Goal: Share content

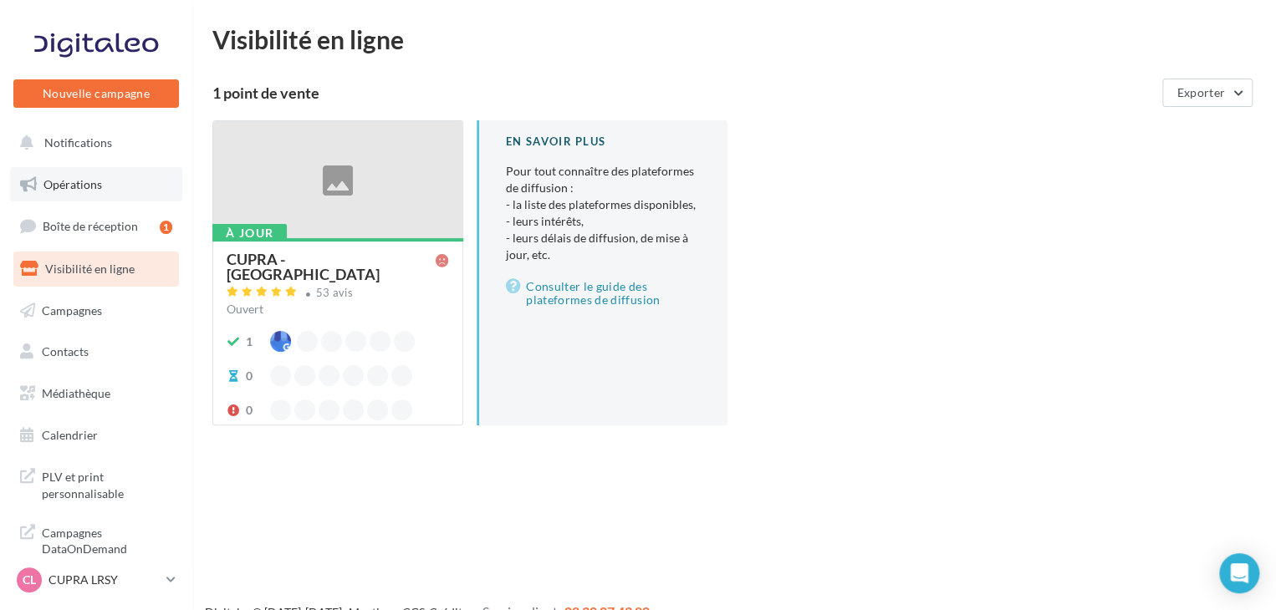
click at [112, 198] on link "Opérations" at bounding box center [96, 184] width 172 height 35
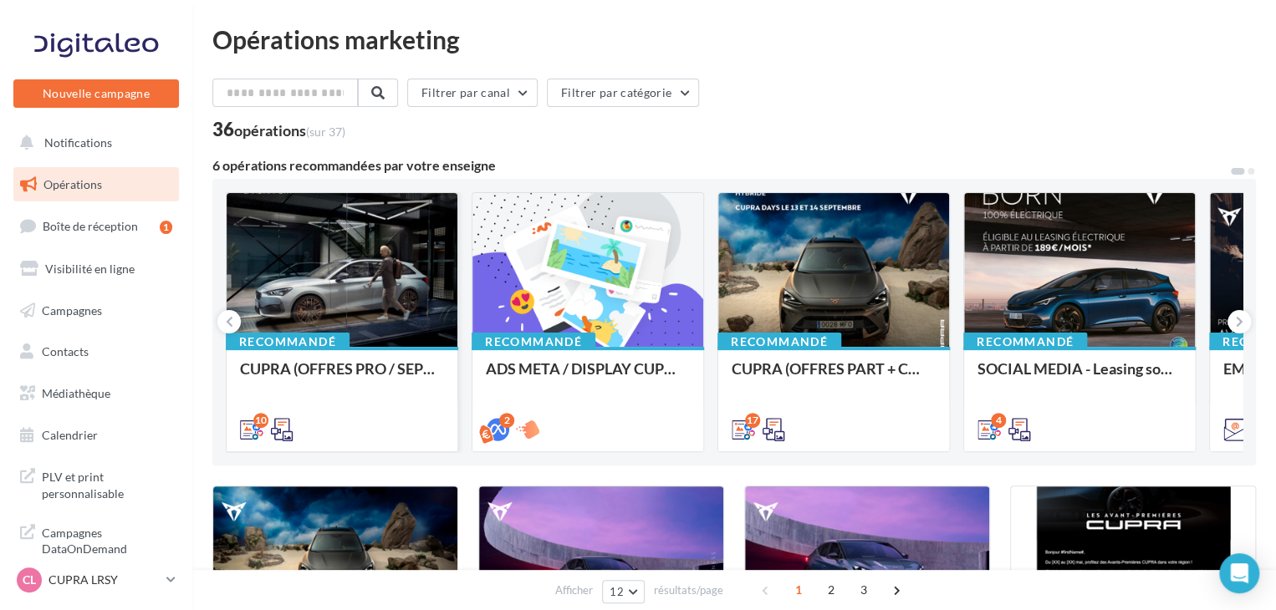
click at [378, 411] on div "10" at bounding box center [342, 428] width 231 height 47
click at [319, 407] on div "10" at bounding box center [342, 428] width 231 height 47
click at [386, 384] on div "CUPRA (OFFRES PRO / SEPT) - SOCIAL MEDIA" at bounding box center [342, 376] width 204 height 33
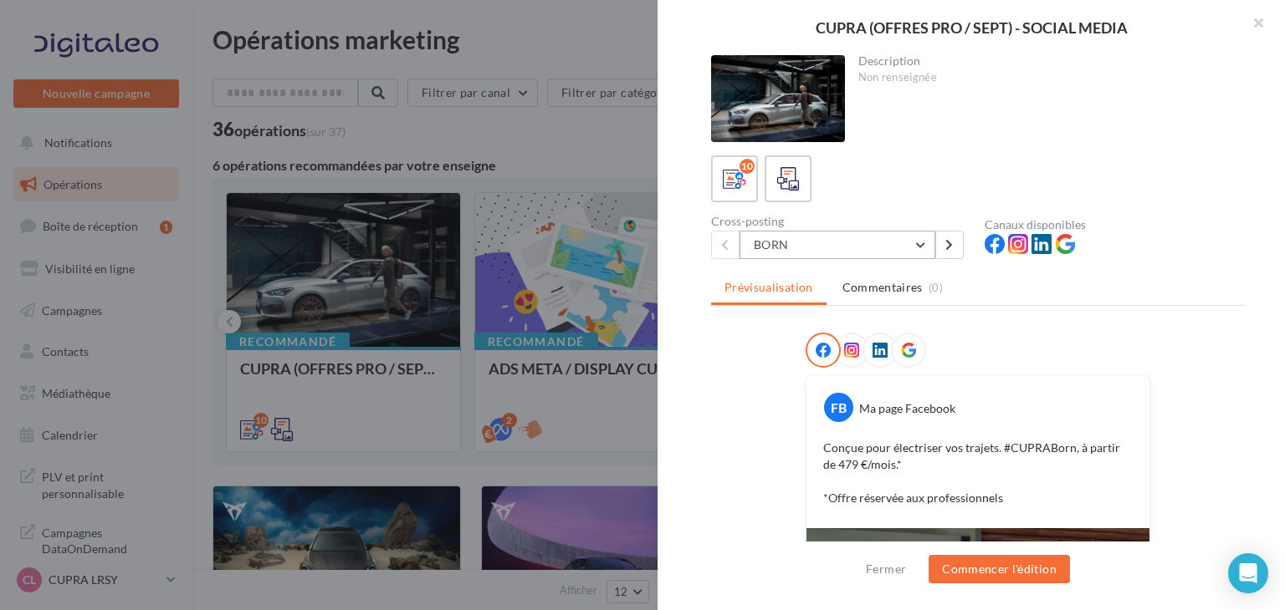
click at [773, 242] on button "BORN" at bounding box center [837, 245] width 196 height 28
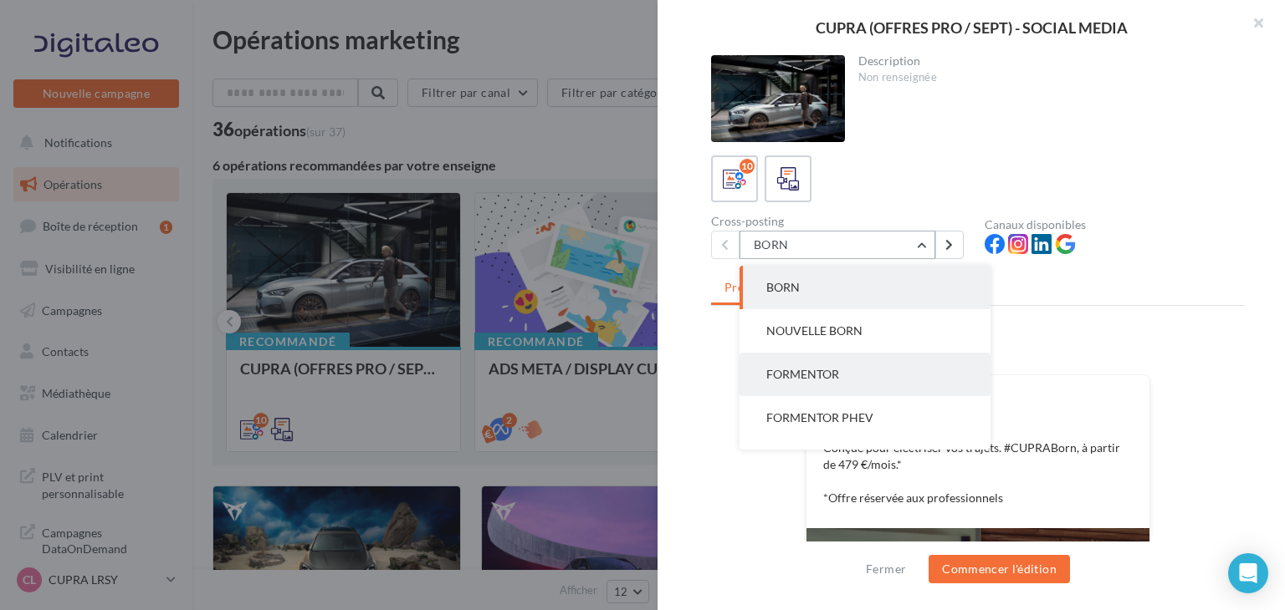
scroll to position [251, 0]
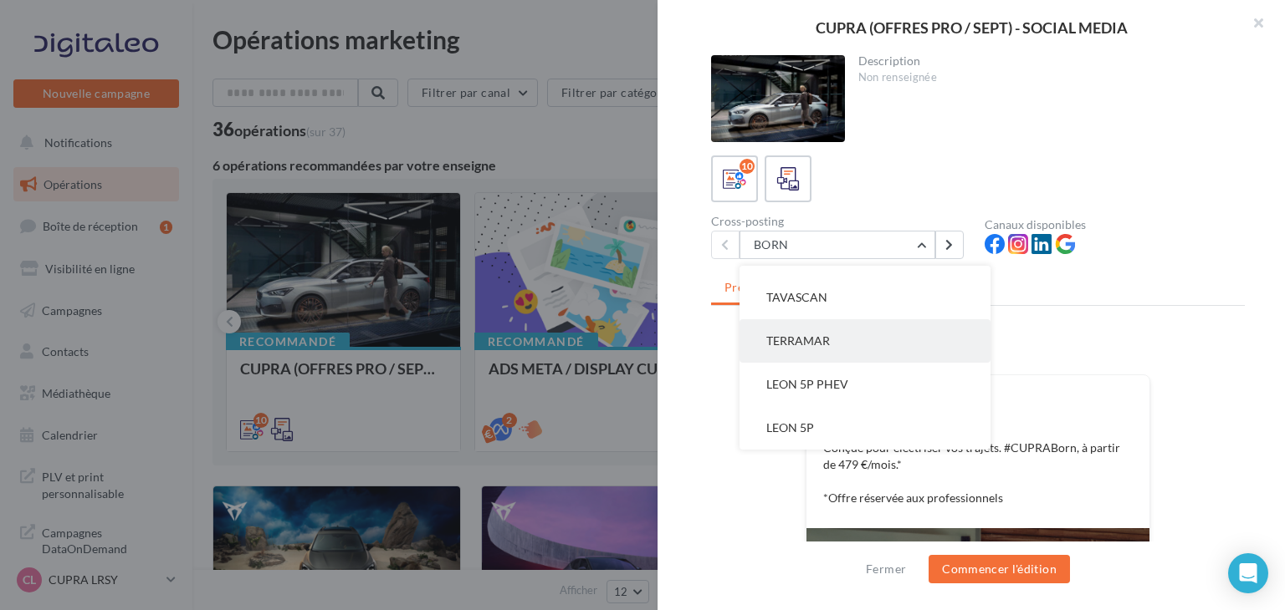
click at [838, 332] on button "TERRAMAR" at bounding box center [864, 340] width 251 height 43
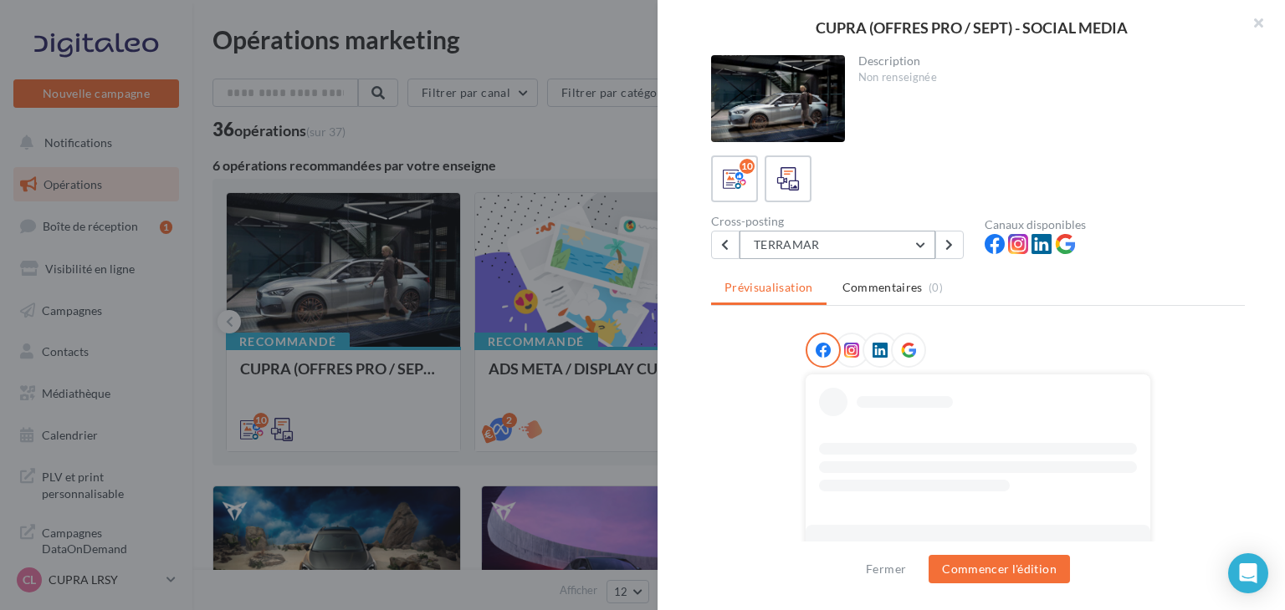
click at [856, 258] on button "TERRAMAR" at bounding box center [837, 245] width 196 height 28
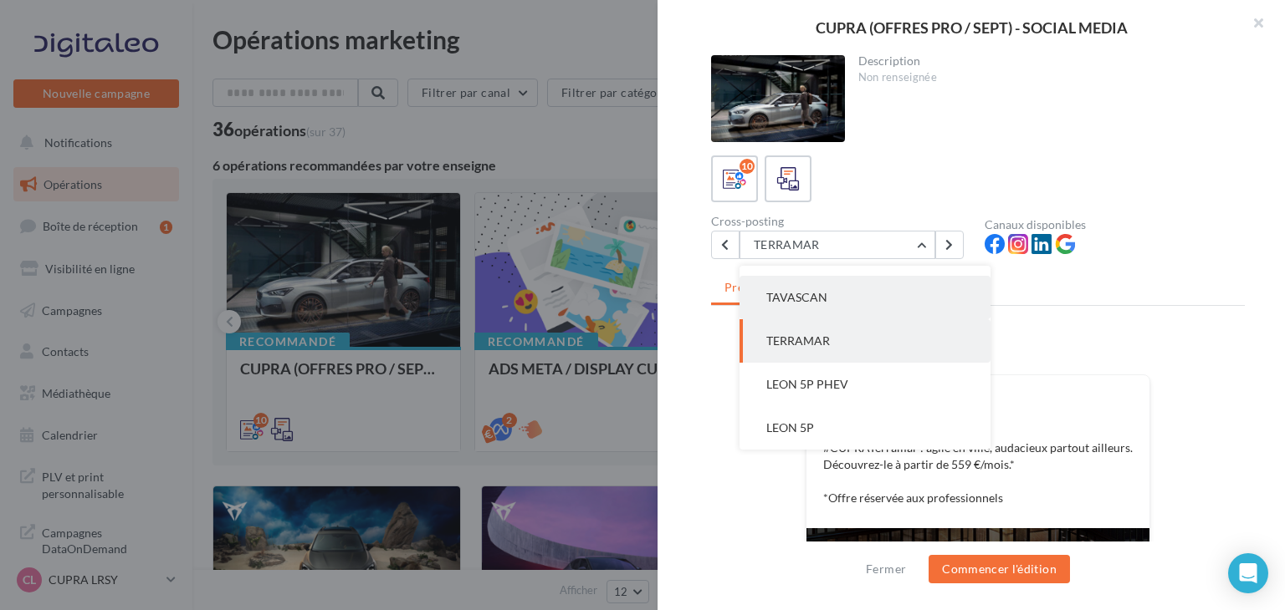
click at [851, 304] on button "TAVASCAN" at bounding box center [864, 297] width 251 height 43
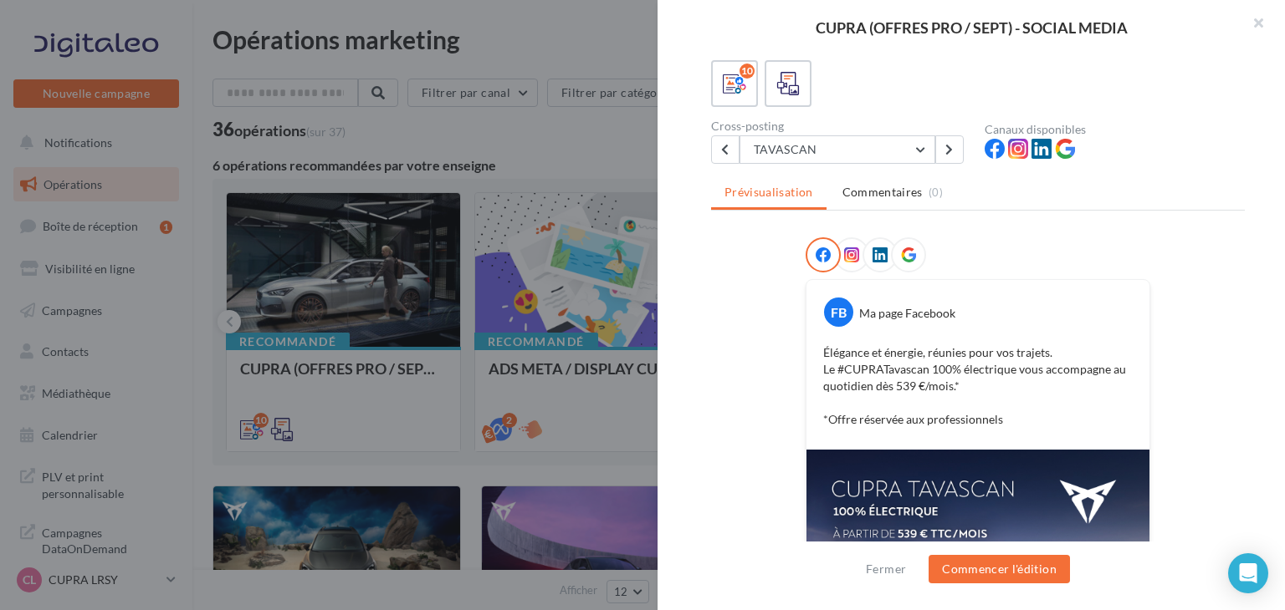
scroll to position [335, 0]
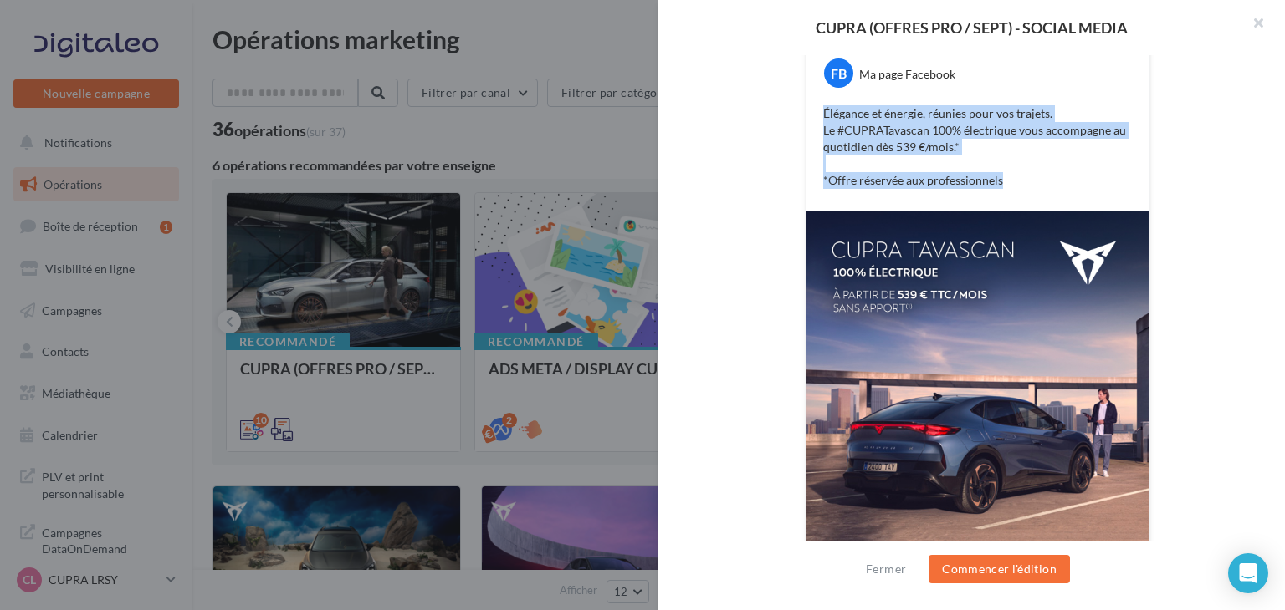
drag, startPoint x: 1014, startPoint y: 192, endPoint x: 814, endPoint y: 110, distance: 215.7
click at [814, 110] on div "FB Ma page Facebook Élégance et énergie, réunies pour vos trajets. Le #CUPRATav…" at bounding box center [977, 126] width 343 height 170
copy p "Élégance et énergie, réunies pour vos trajets. Le #CUPRATavascan 100% électriqu…"
